Goal: Task Accomplishment & Management: Use online tool/utility

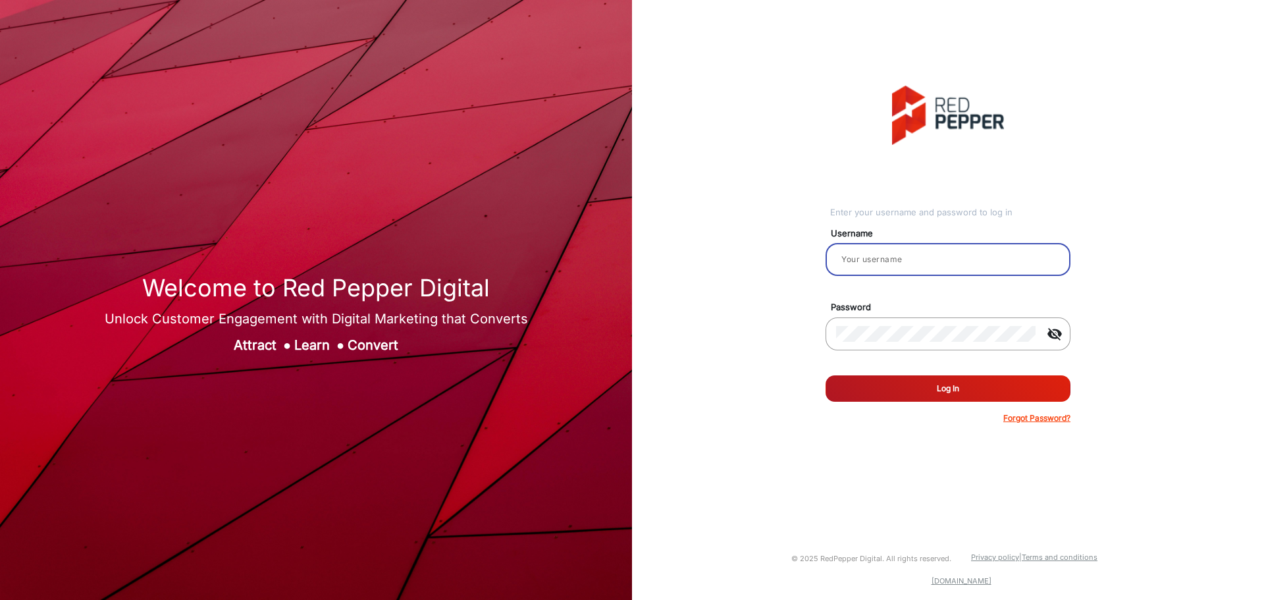
click at [943, 265] on input "email" at bounding box center [948, 260] width 224 height 16
click at [880, 247] on div at bounding box center [948, 259] width 224 height 37
click at [892, 263] on input "email" at bounding box center [948, 260] width 224 height 16
type input "hstubbs"
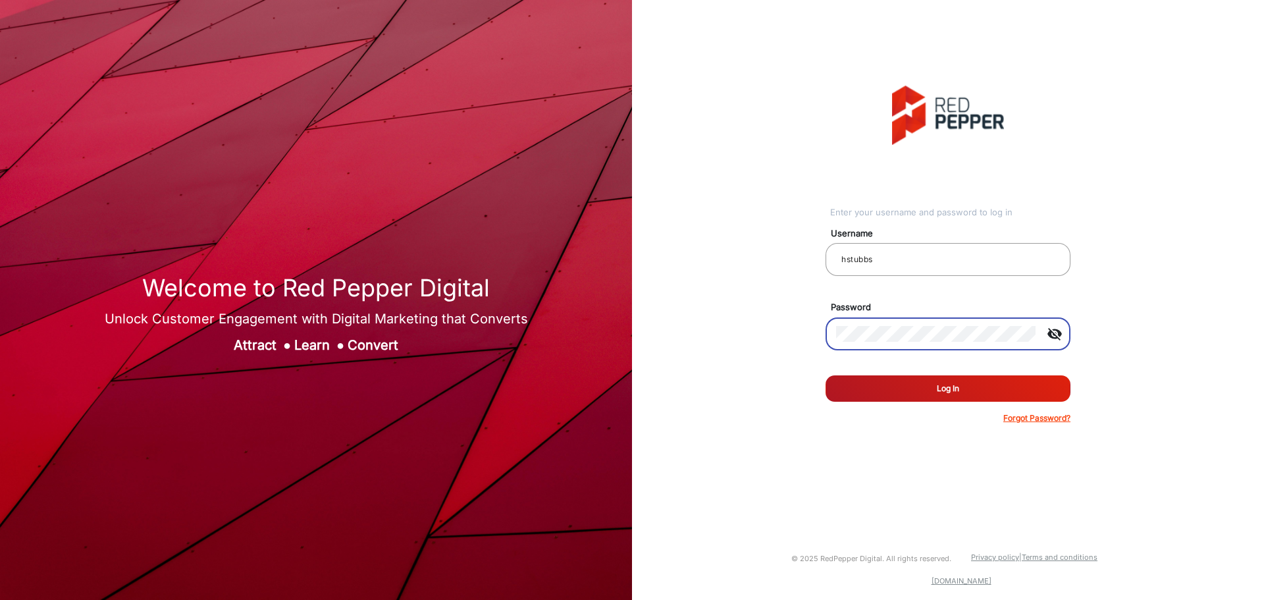
click at [826, 375] on button "Log In" at bounding box center [948, 388] width 245 height 26
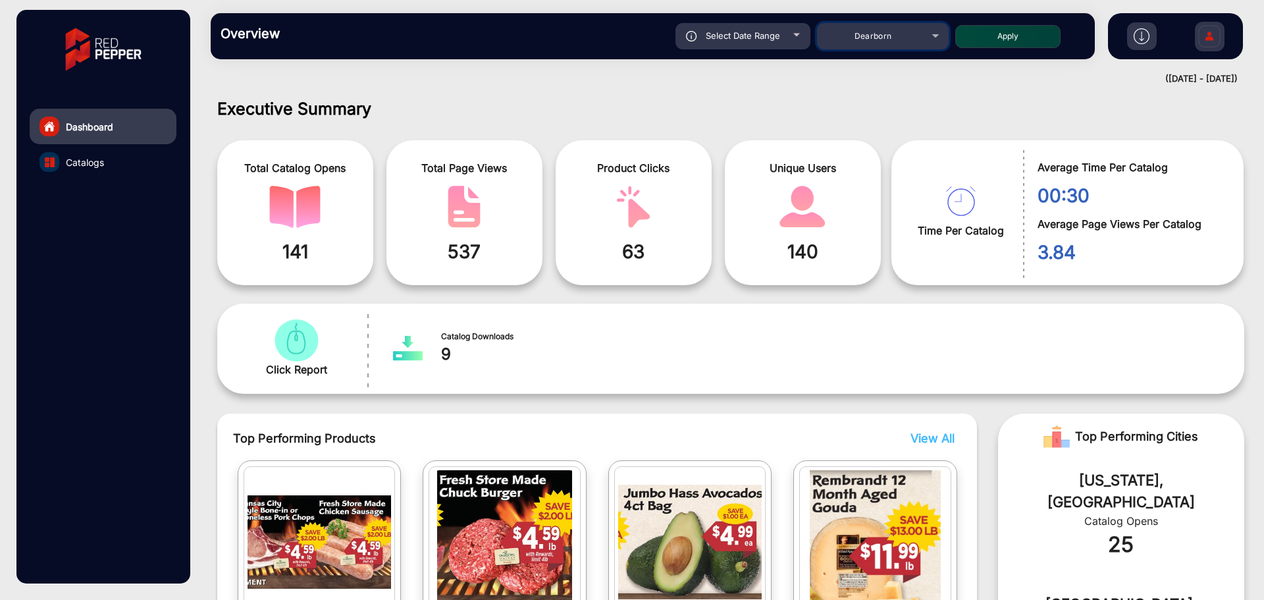
click at [932, 31] on div "Dearborn" at bounding box center [883, 36] width 132 height 16
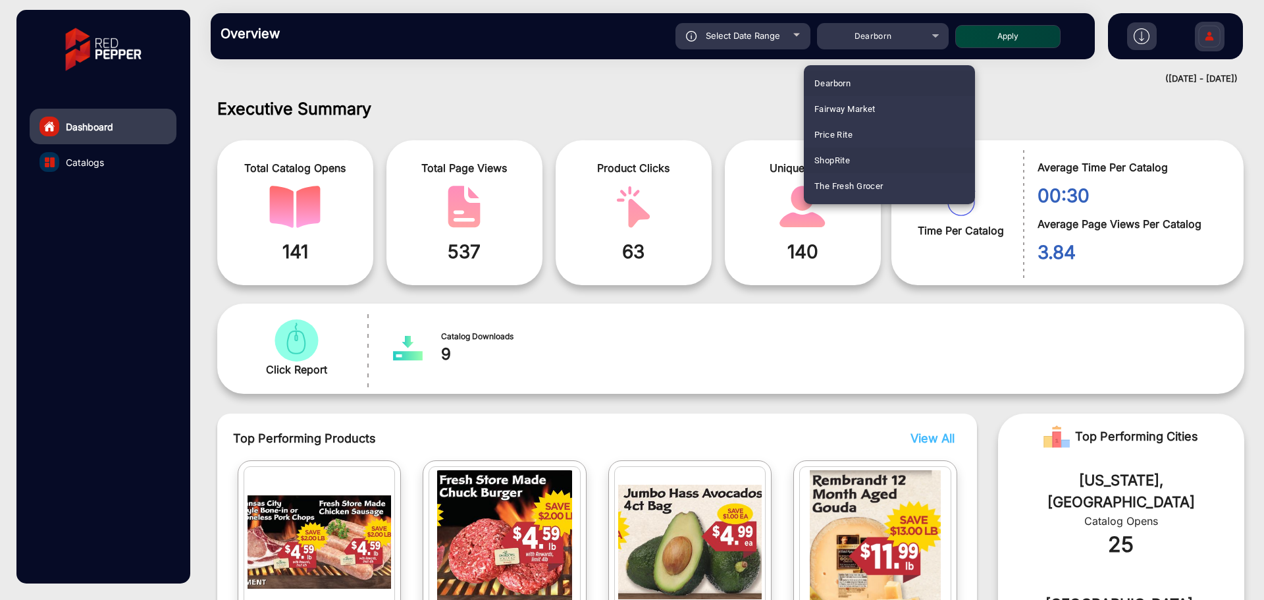
click at [880, 157] on mat-option "ShopRite" at bounding box center [889, 160] width 171 height 26
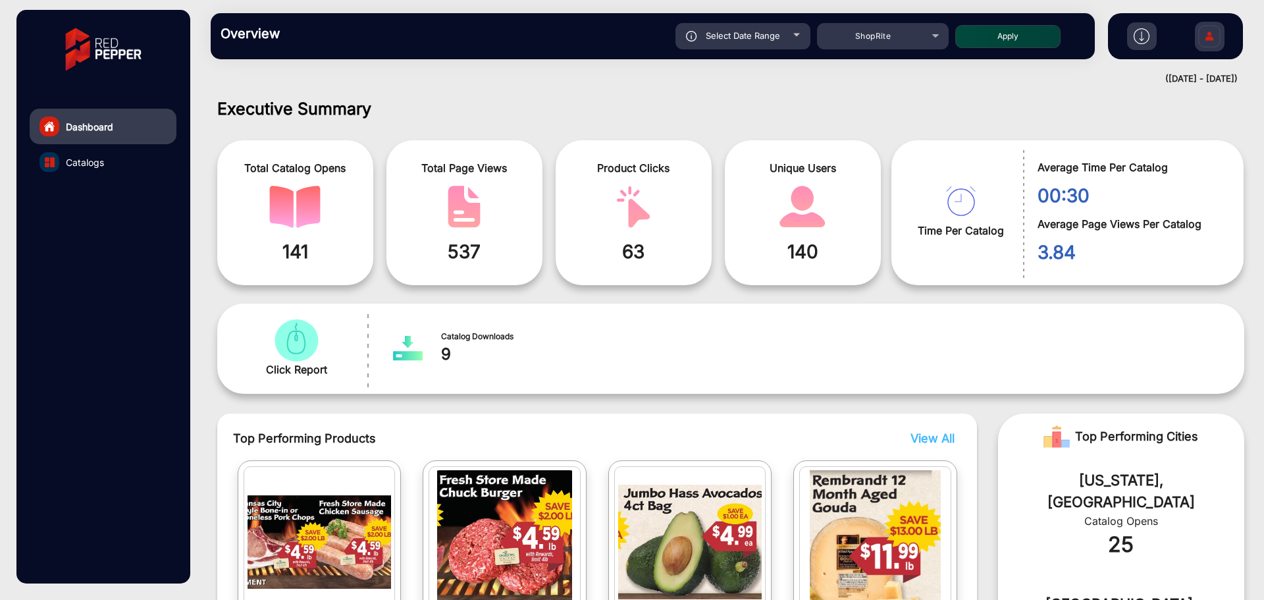
click at [777, 41] on div "Select Date Range" at bounding box center [743, 36] width 135 height 26
type input "[DATE]"
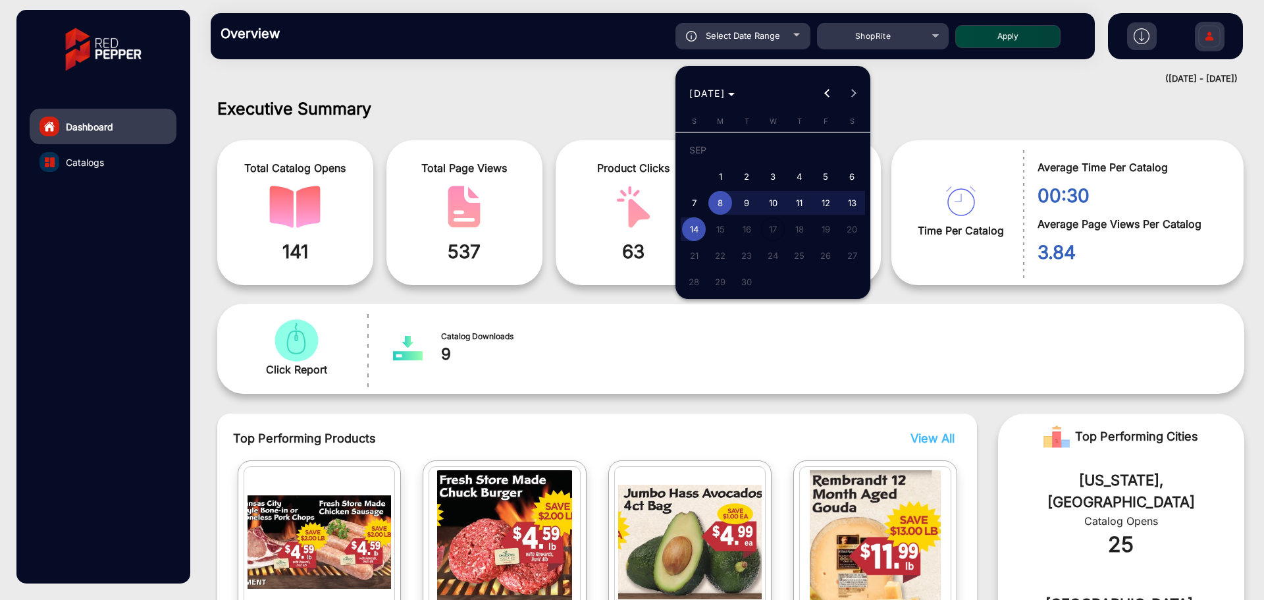
click at [724, 203] on span "8" at bounding box center [720, 203] width 24 height 24
click at [820, 205] on span "12" at bounding box center [826, 203] width 24 height 24
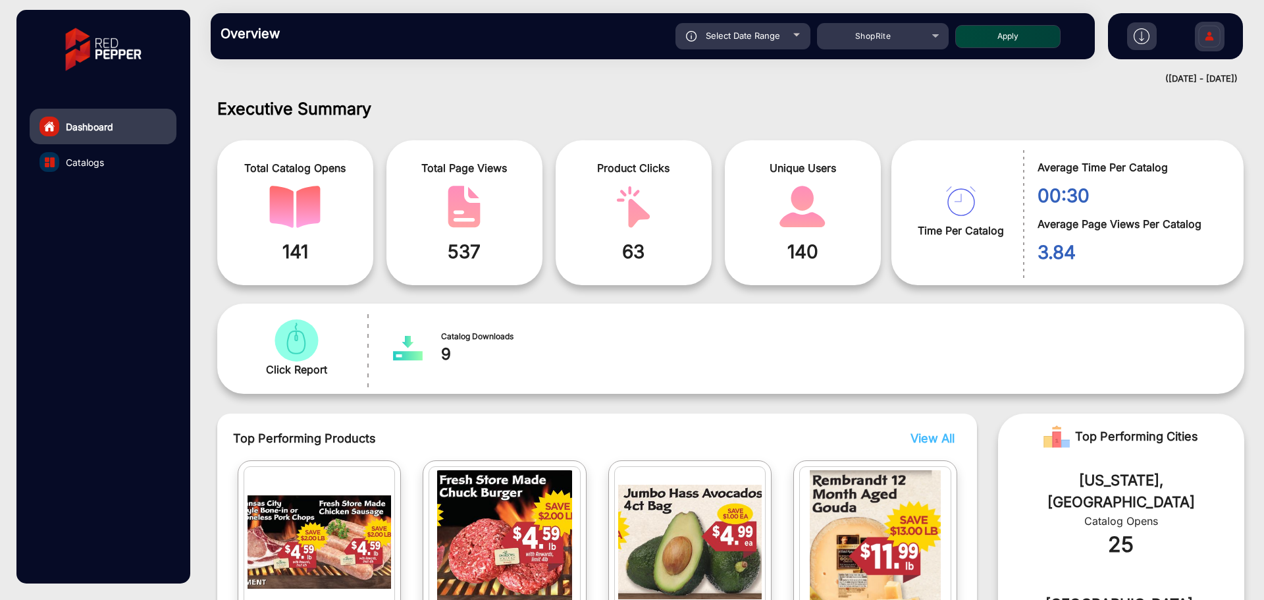
type input "[DATE]"
click at [764, 27] on div "Select Date Range" at bounding box center [743, 36] width 135 height 26
type input "[DATE]"
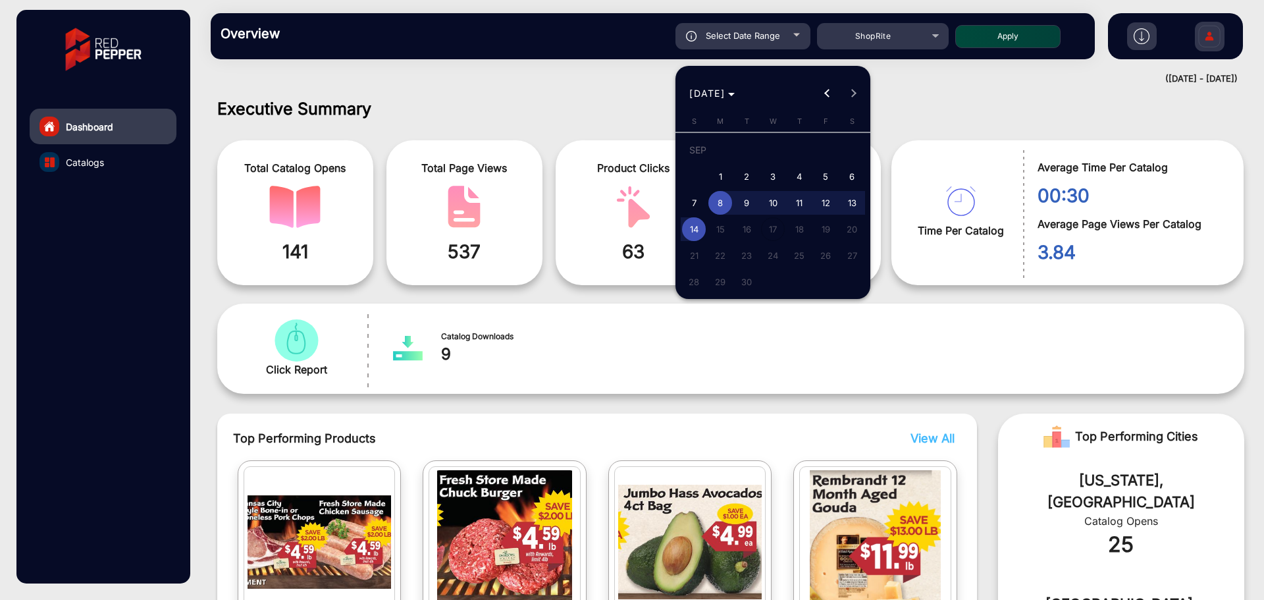
click at [827, 174] on span "5" at bounding box center [826, 177] width 24 height 24
type input "[DATE]"
click at [697, 198] on span "7" at bounding box center [694, 203] width 24 height 24
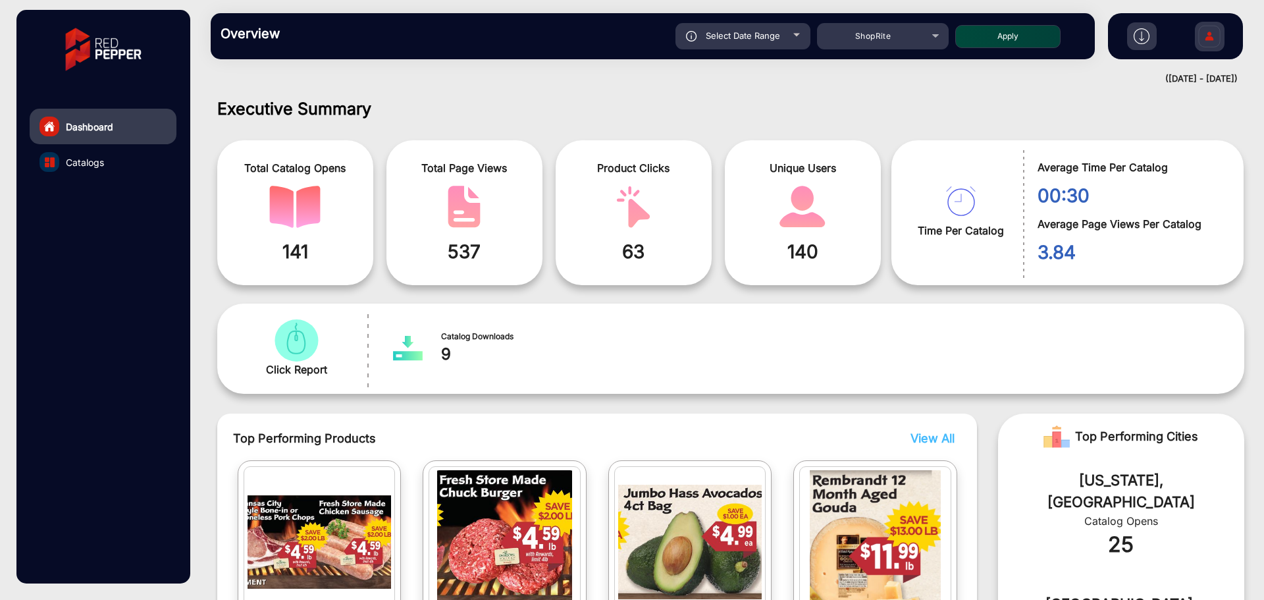
type input "[DATE]"
click at [774, 28] on div "Select Date Range" at bounding box center [743, 36] width 135 height 26
type input "[DATE]"
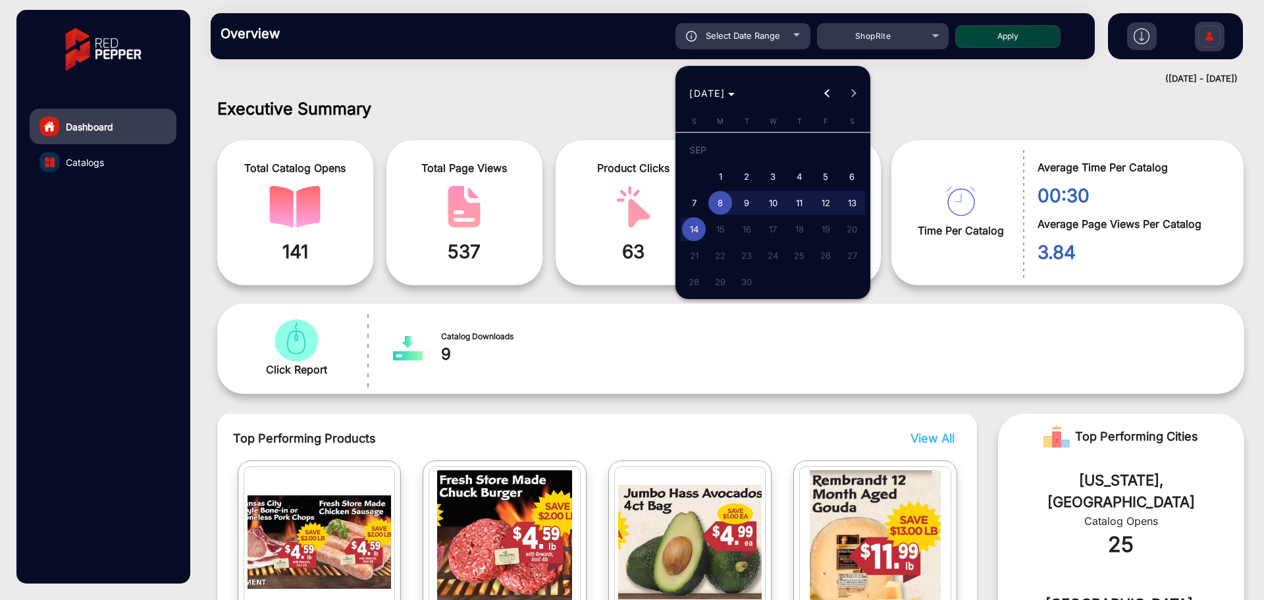
click at [694, 205] on span "7" at bounding box center [694, 203] width 24 height 24
type input "[DATE]"
click at [848, 201] on span "13" at bounding box center [852, 203] width 24 height 24
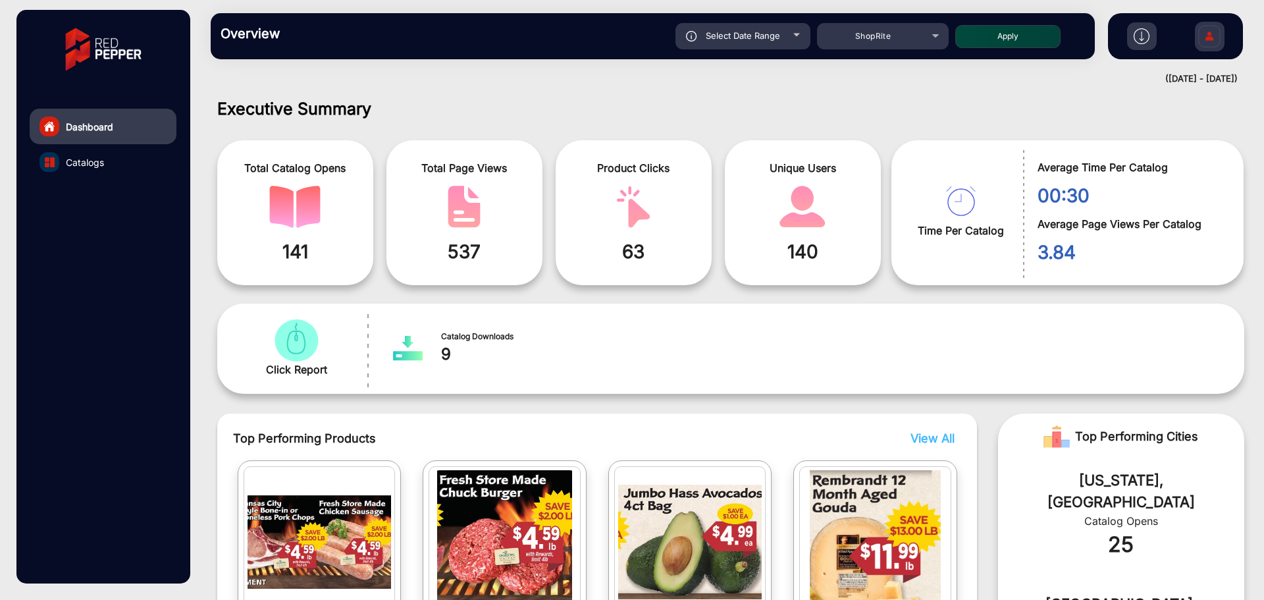
type input "[DATE]"
click at [1004, 40] on button "Apply" at bounding box center [1007, 36] width 105 height 23
type input "[DATE]"
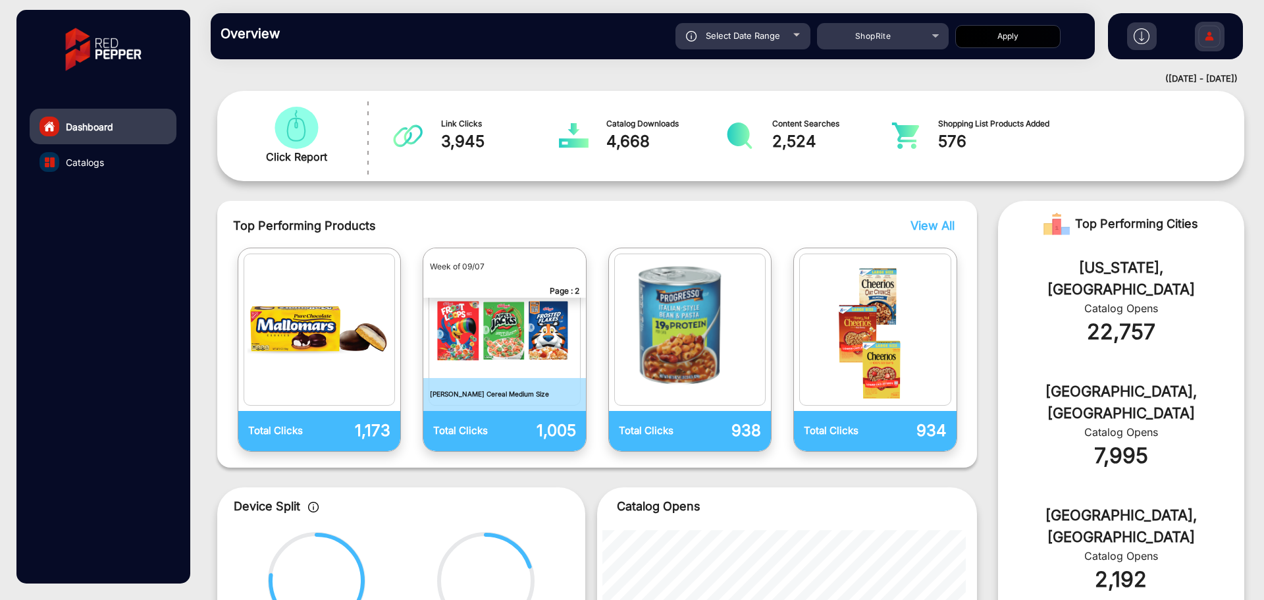
scroll to position [207, 0]
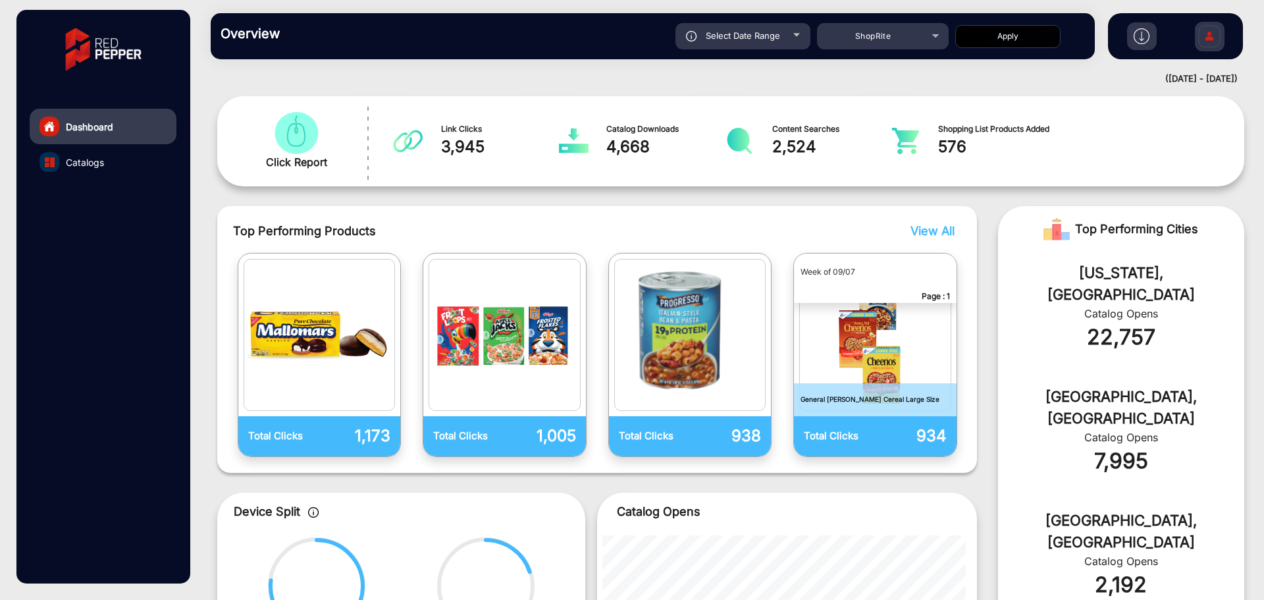
click at [924, 232] on span "View All" at bounding box center [933, 231] width 44 height 14
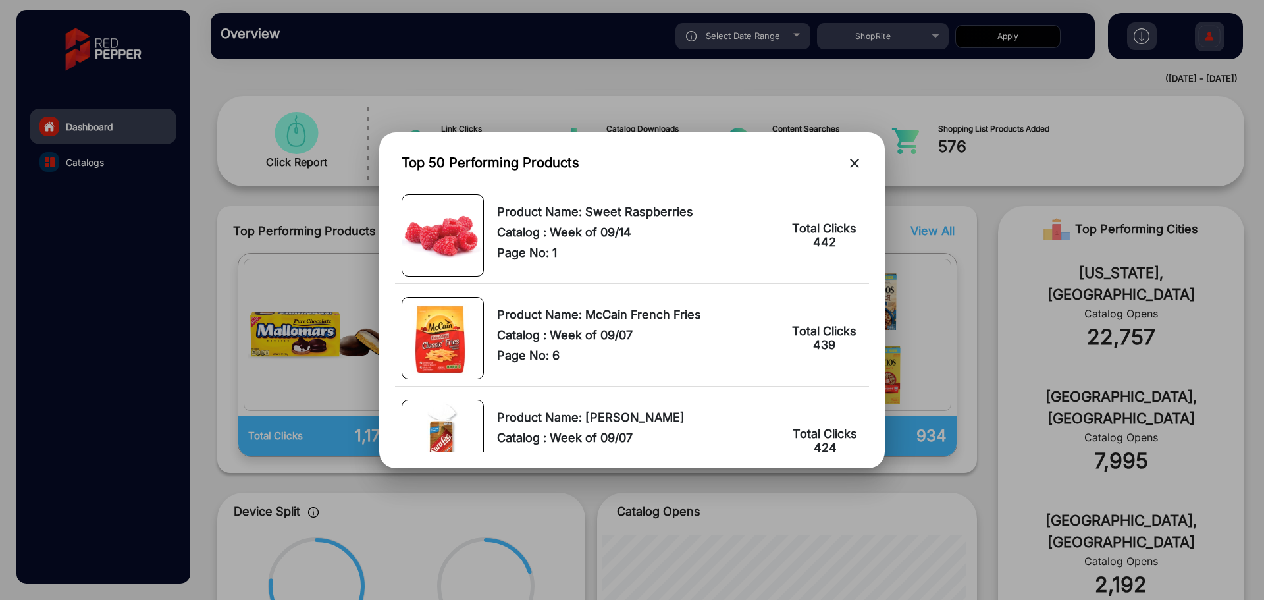
scroll to position [3226, 0]
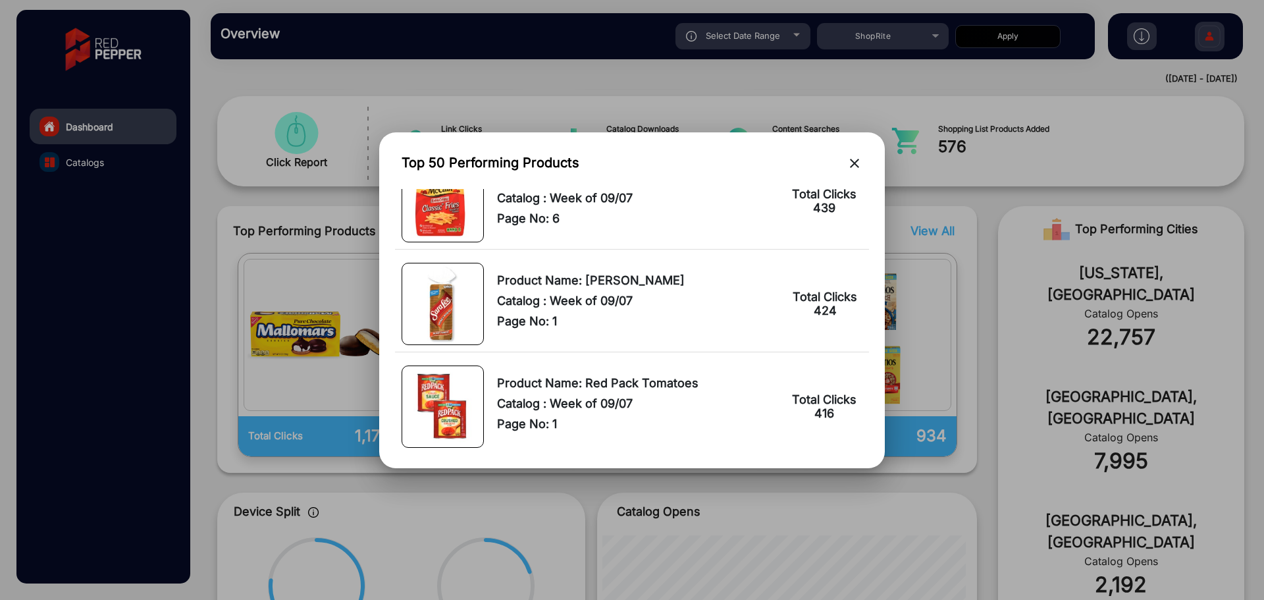
click at [860, 158] on mat-icon "close" at bounding box center [855, 163] width 16 height 16
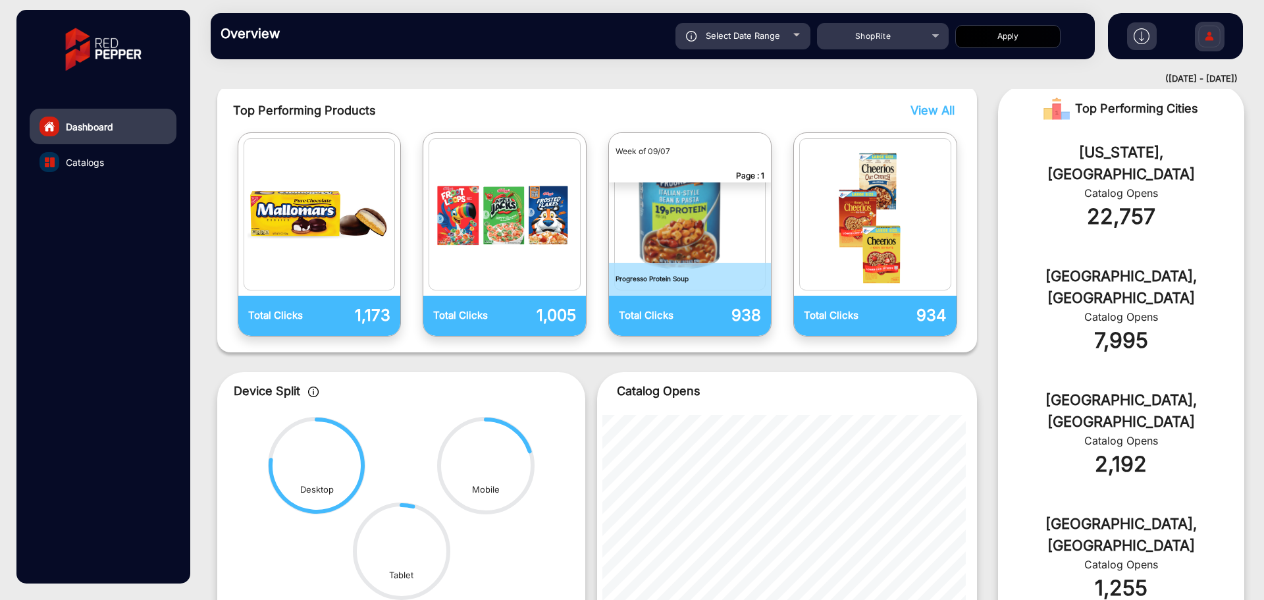
scroll to position [489, 0]
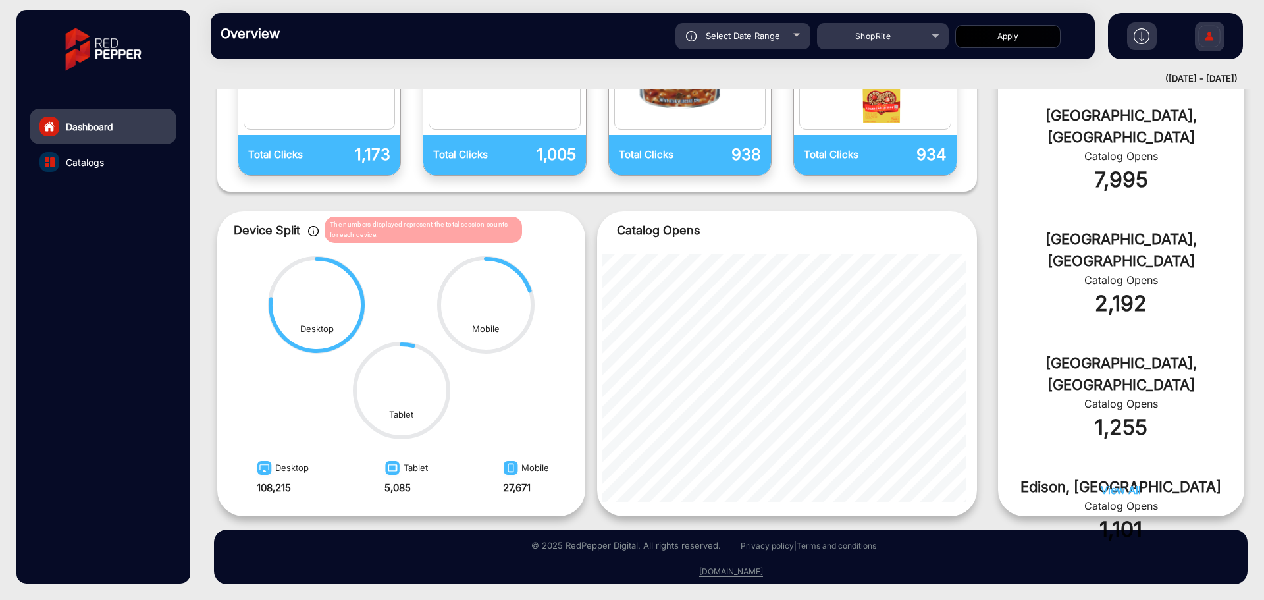
click at [315, 232] on img at bounding box center [313, 231] width 11 height 11
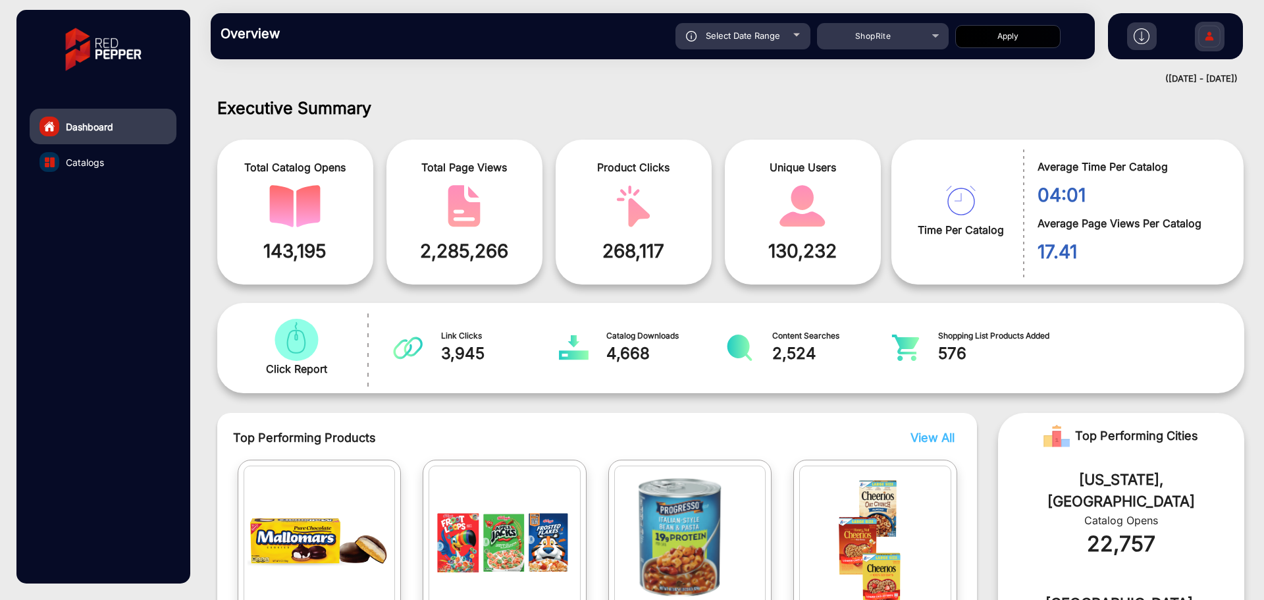
scroll to position [0, 0]
click at [1138, 41] on img at bounding box center [1142, 36] width 16 height 16
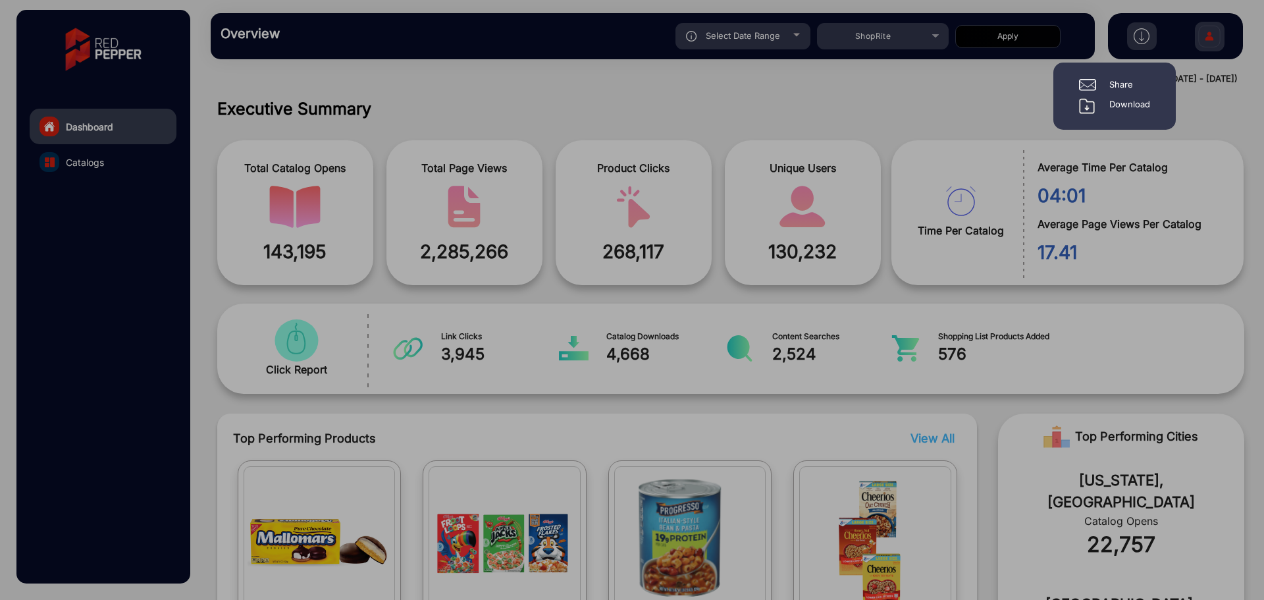
click at [1129, 104] on div "Download" at bounding box center [1129, 106] width 41 height 16
